Goal: Book appointment/travel/reservation

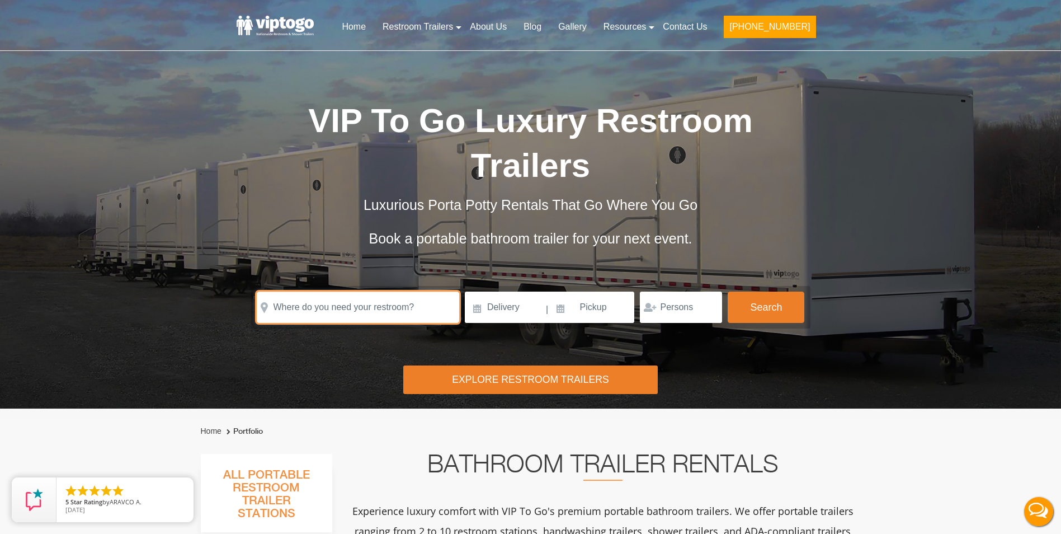
click at [360, 291] on input "text" at bounding box center [358, 306] width 203 height 31
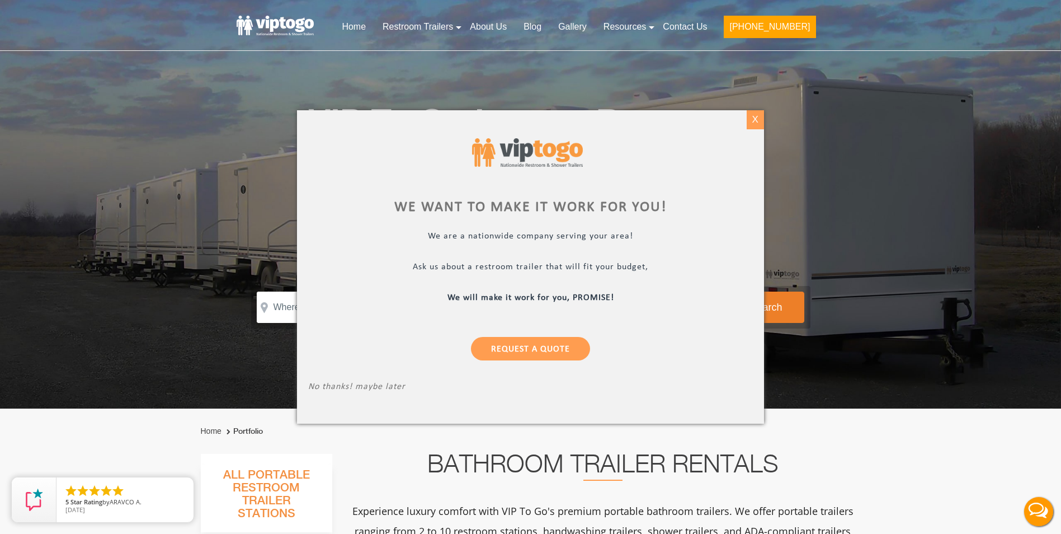
click at [749, 116] on div "X" at bounding box center [755, 119] width 17 height 19
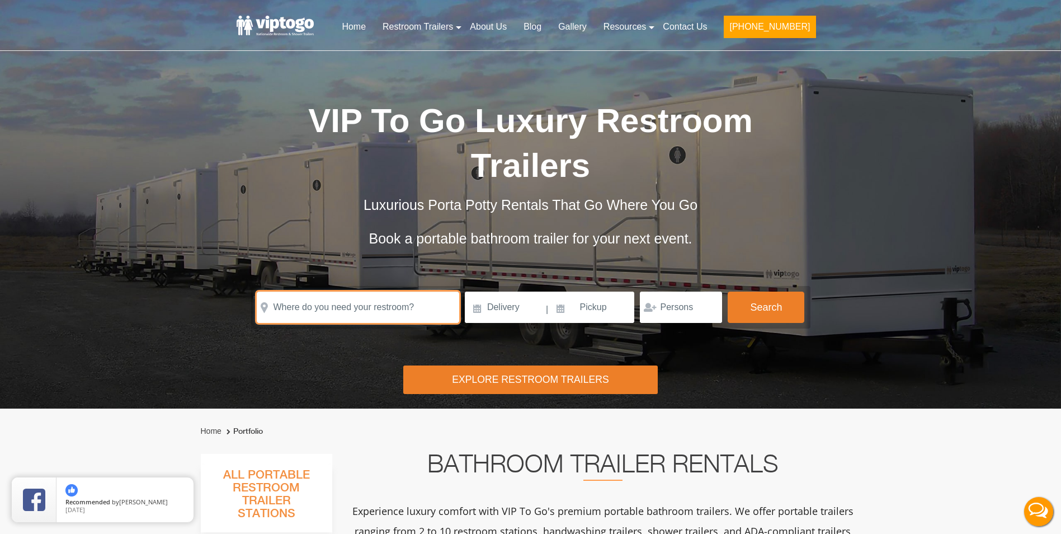
click at [358, 291] on input "text" at bounding box center [358, 306] width 203 height 31
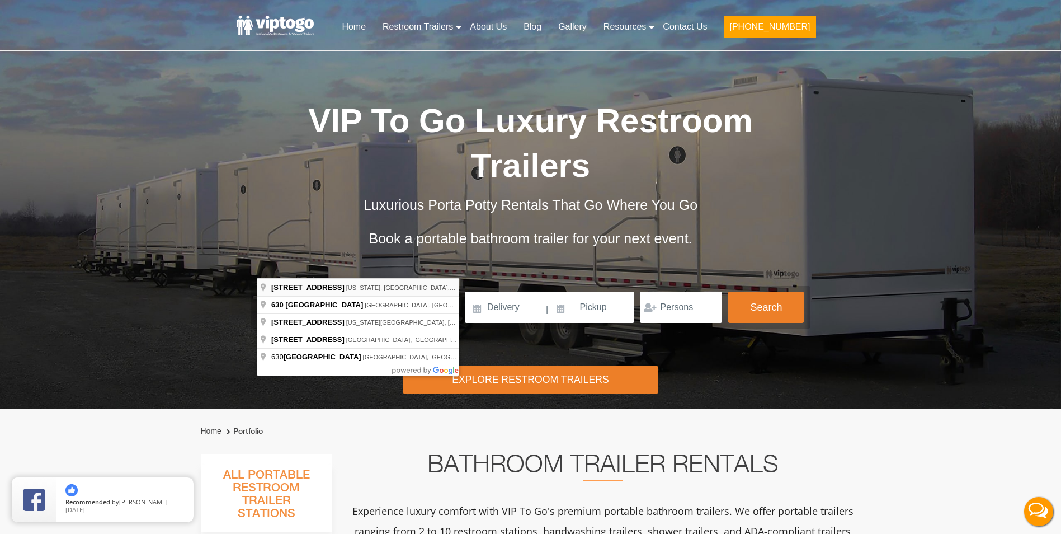
type input "[STREET_ADDRESS][US_STATE]"
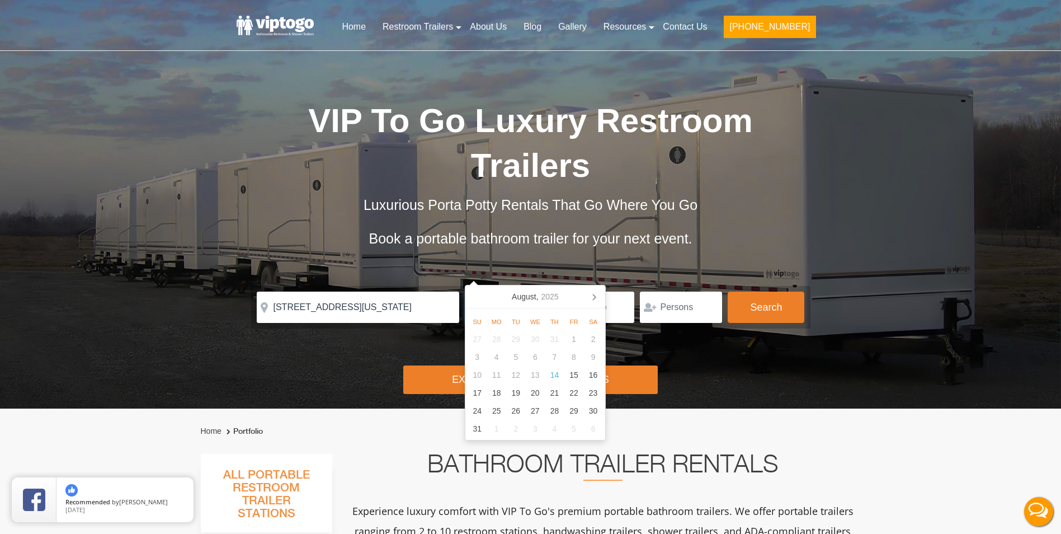
click at [486, 291] on input at bounding box center [505, 306] width 80 height 31
click at [498, 394] on div "18" at bounding box center [497, 393] width 20 height 18
type input "08/18/2025"
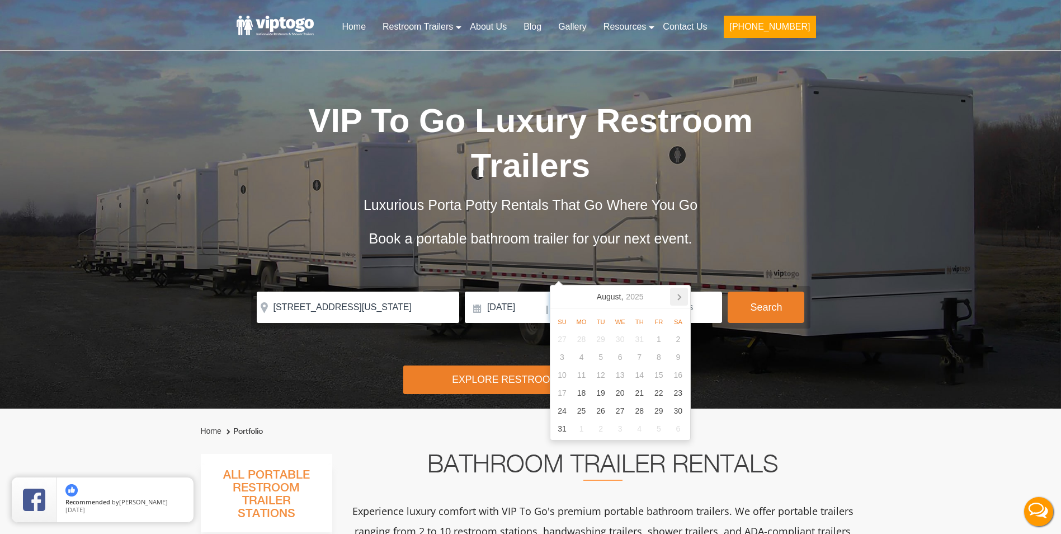
click at [677, 296] on icon at bounding box center [679, 297] width 18 height 18
click at [621, 408] on div "31" at bounding box center [620, 411] width 20 height 18
type input "12/31/2025"
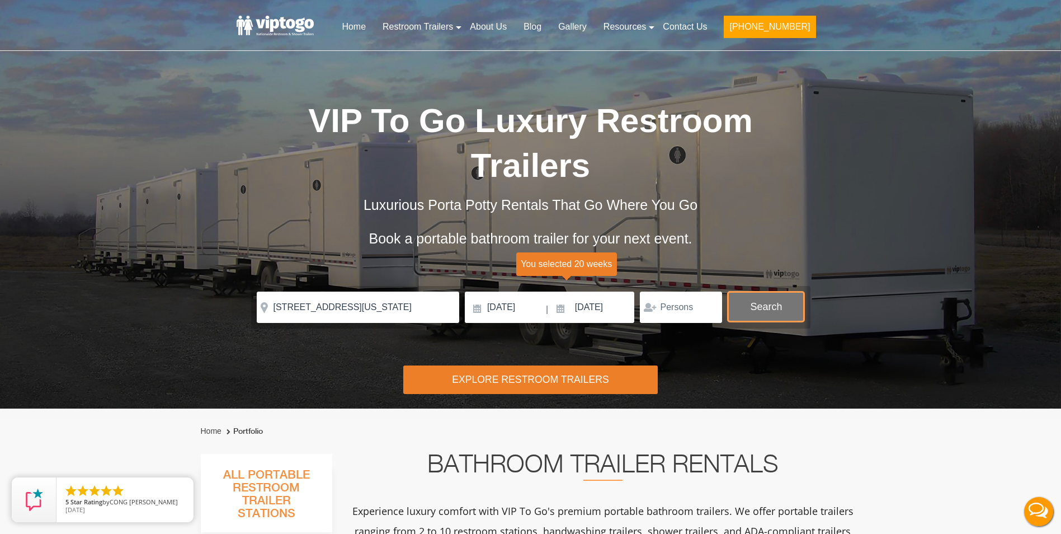
click at [755, 291] on button "Search" at bounding box center [766, 306] width 77 height 30
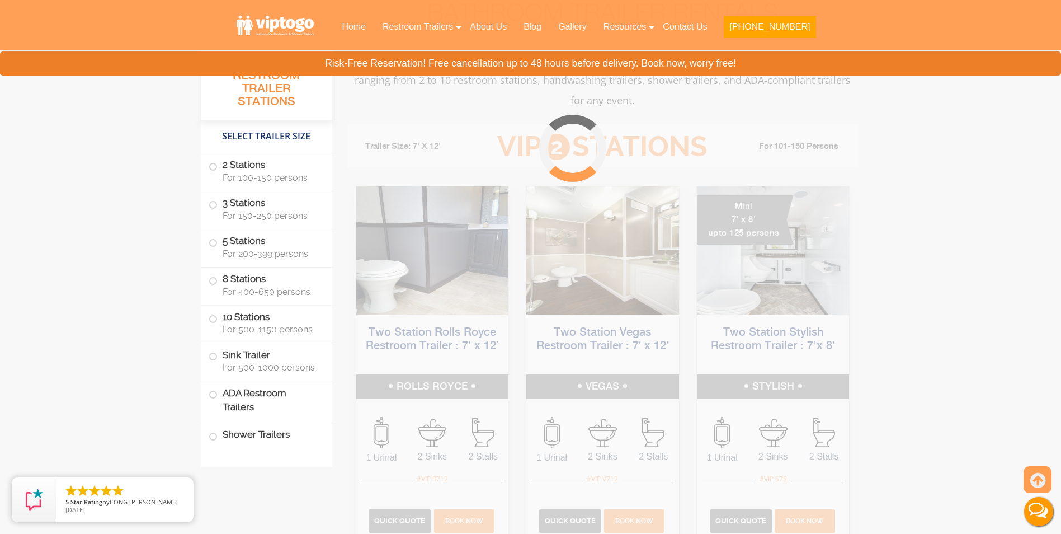
scroll to position [453, 0]
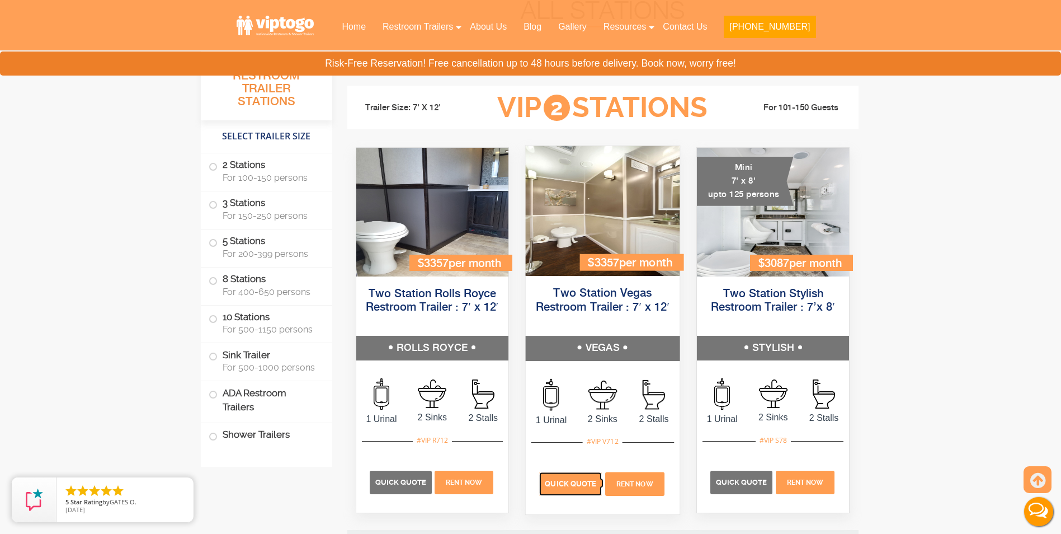
click at [585, 482] on span "Quick Quote" at bounding box center [570, 483] width 51 height 8
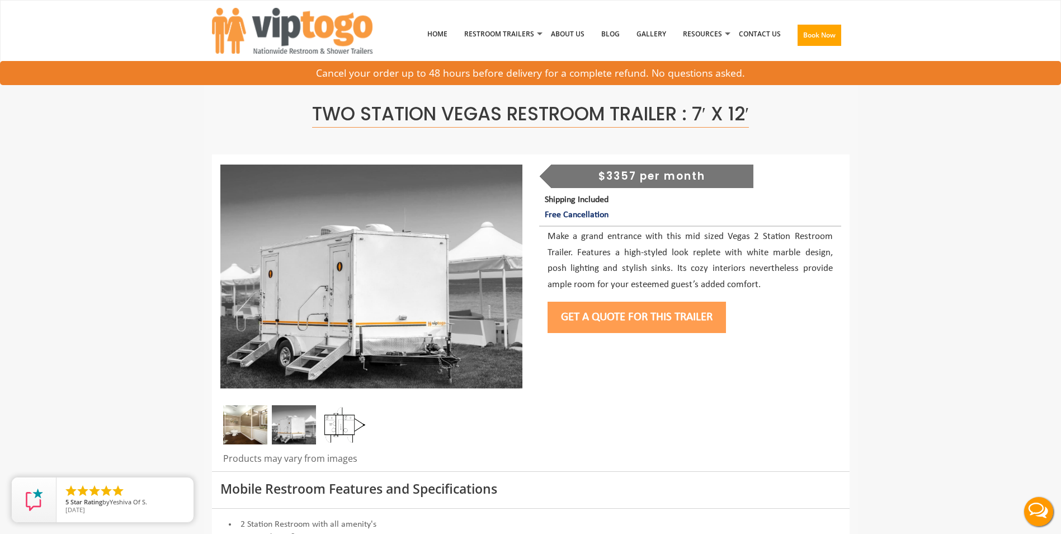
click at [638, 315] on button "Get a Quote for this Trailer" at bounding box center [637, 317] width 178 height 31
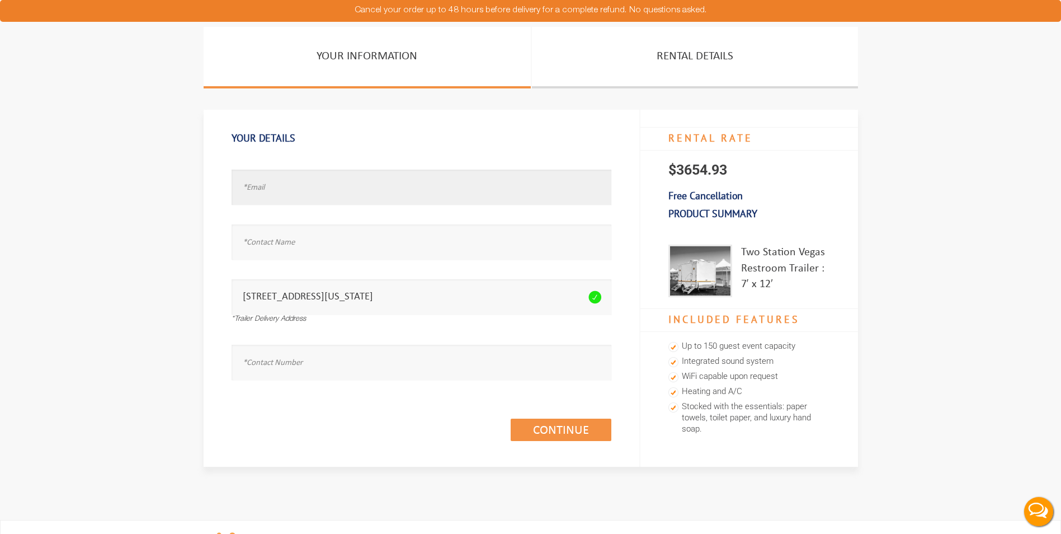
click at [333, 199] on input "text" at bounding box center [422, 187] width 380 height 35
type input "[EMAIL_ADDRESS][DOMAIN_NAME]"
type input "227233"
click at [327, 359] on input "text" at bounding box center [422, 362] width 380 height 35
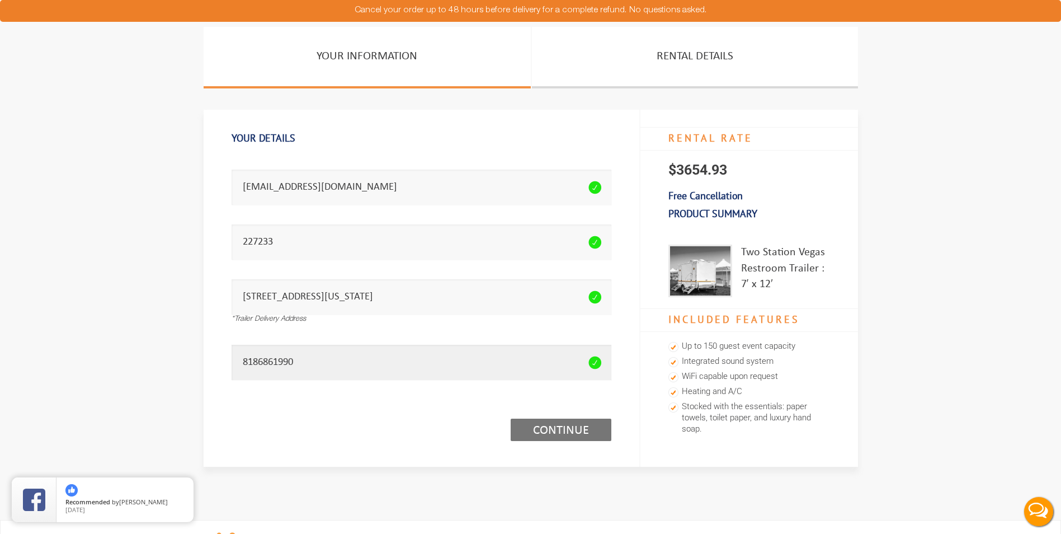
type input "8186861990"
click at [580, 431] on link "Continue (1/3)" at bounding box center [561, 429] width 101 height 22
click at [579, 427] on link "Continue (1/3)" at bounding box center [561, 429] width 101 height 22
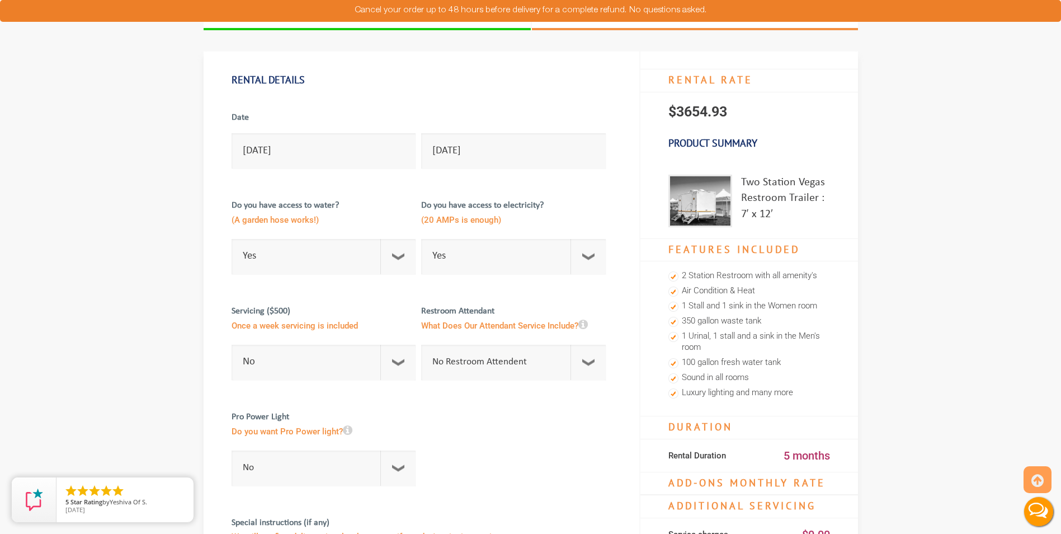
scroll to position [112, 0]
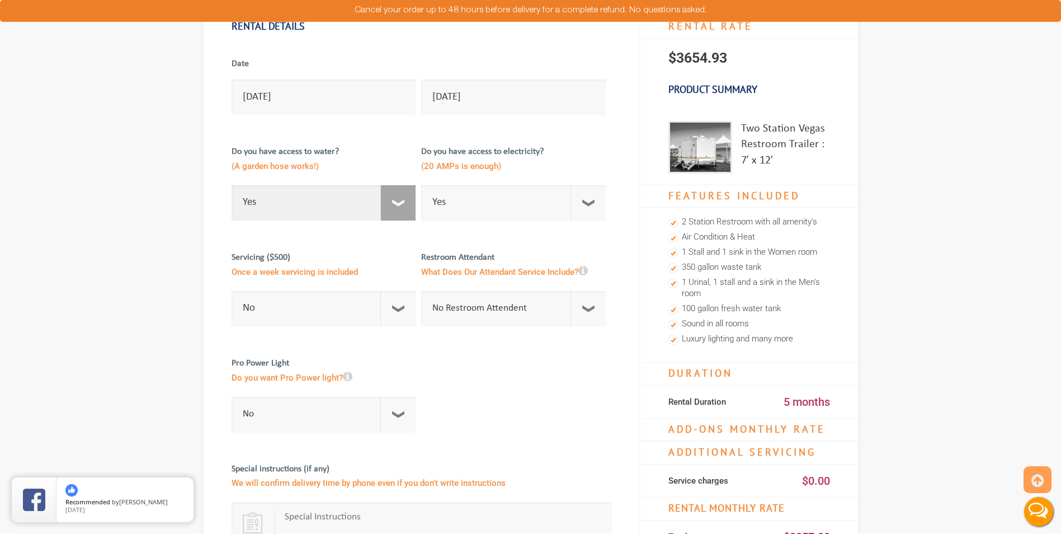
click at [410, 206] on select "Select Option Yes No" at bounding box center [324, 202] width 185 height 35
select select "No"
click at [232, 185] on select "Select Option Yes No" at bounding box center [324, 202] width 185 height 35
checkbox input "true"
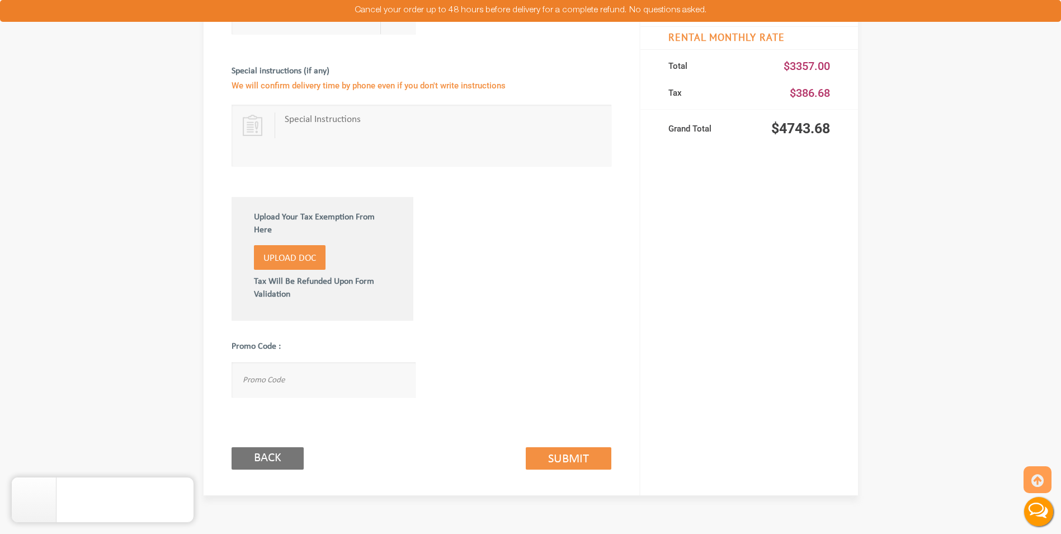
scroll to position [615, 0]
click at [591, 446] on link "Submit (2/3)" at bounding box center [569, 457] width 86 height 22
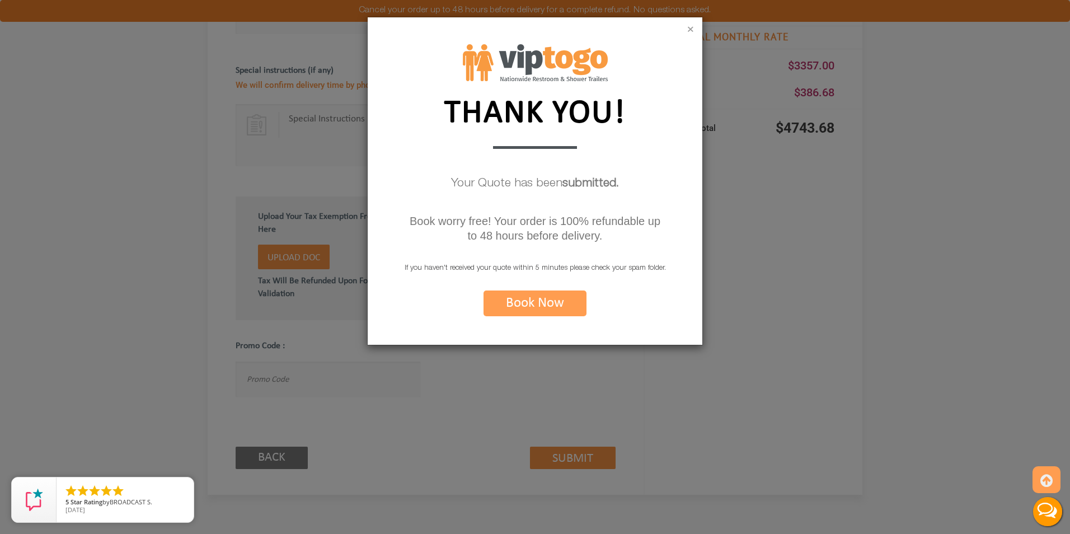
click at [691, 31] on button "×" at bounding box center [690, 30] width 7 height 11
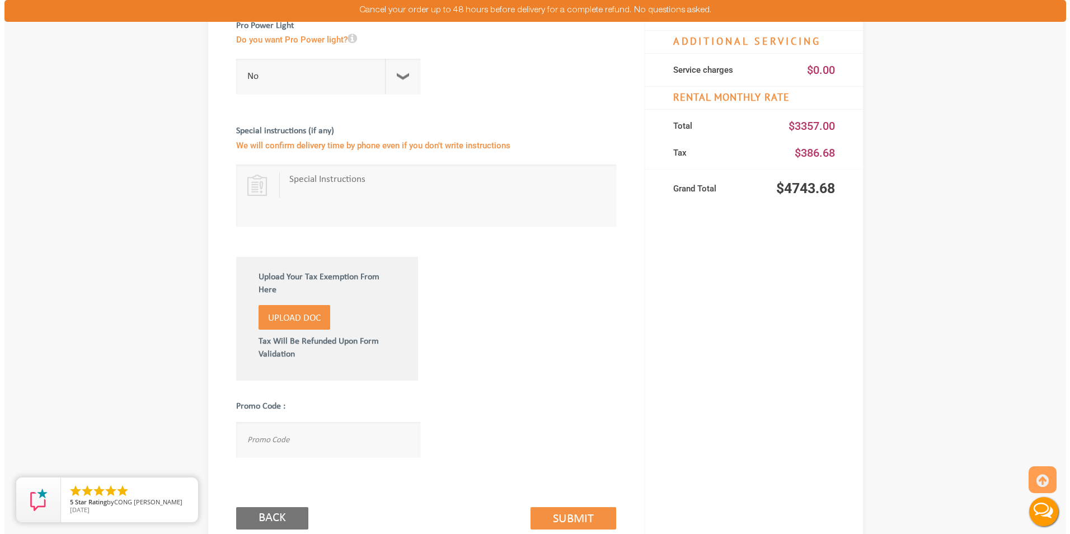
scroll to position [559, 0]
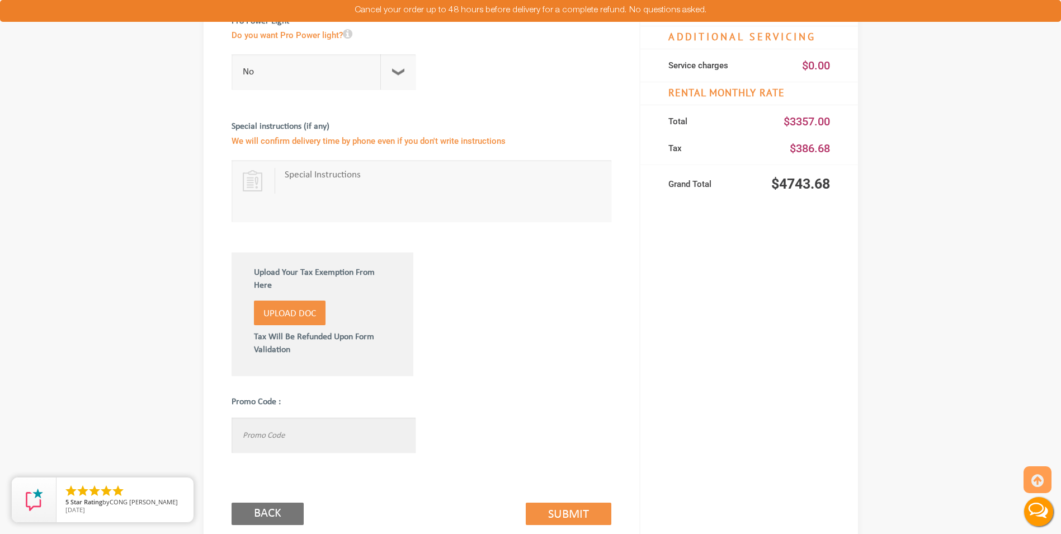
click at [305, 436] on input "text" at bounding box center [324, 434] width 185 height 35
type input "viptogo10"
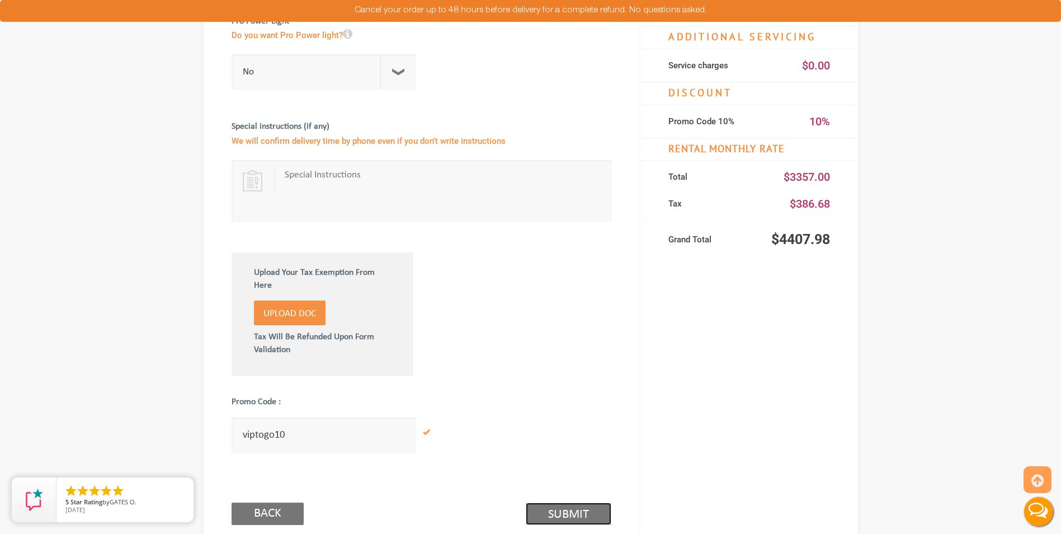
click at [593, 509] on link "Submit (2/3)" at bounding box center [569, 513] width 86 height 22
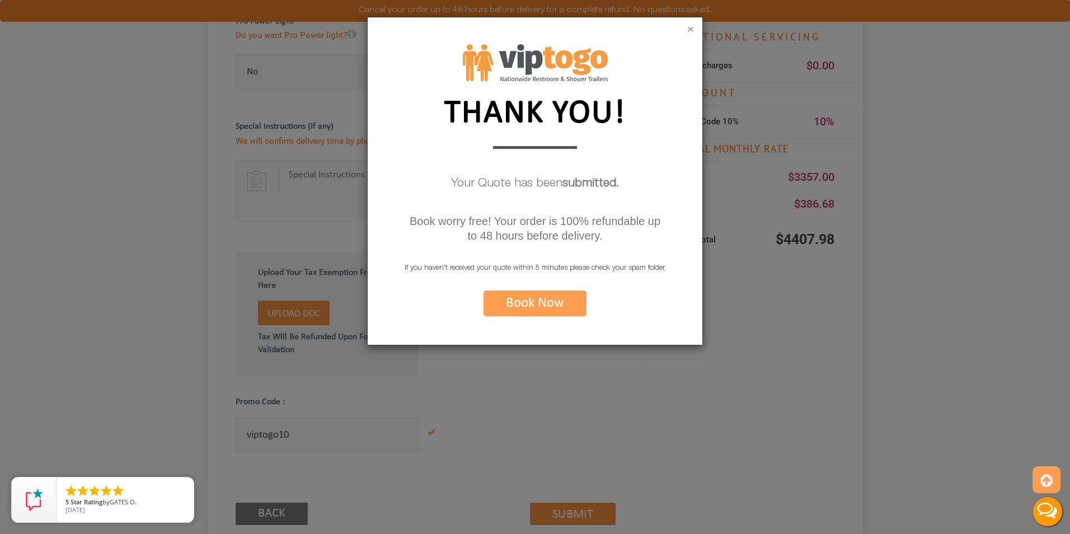
click at [693, 27] on button "×" at bounding box center [690, 30] width 7 height 11
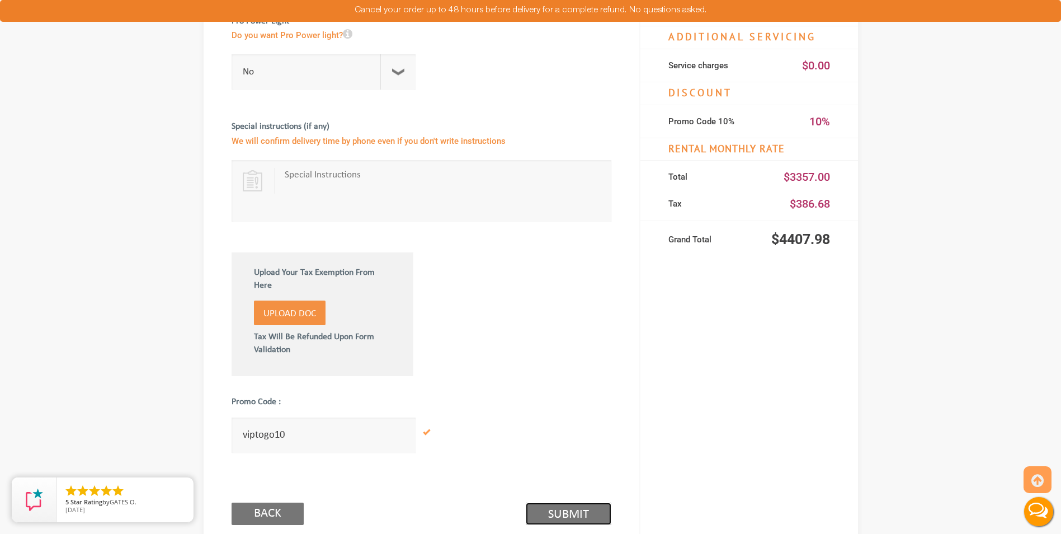
click at [570, 511] on link "Submit (2/3)" at bounding box center [569, 513] width 86 height 22
